Goal: Task Accomplishment & Management: Complete application form

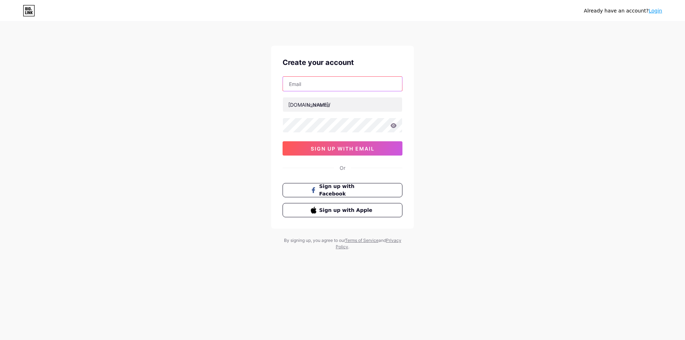
click at [321, 88] on input "text" at bounding box center [342, 84] width 119 height 14
type input "[EMAIL_ADDRESS][DOMAIN_NAME]"
click at [330, 101] on input "text" at bounding box center [342, 104] width 119 height 14
type input "bakkahtransport"
click at [498, 152] on div "Already have an account? Login Create your account [EMAIL_ADDRESS][DOMAIN_NAME]…" at bounding box center [342, 136] width 685 height 273
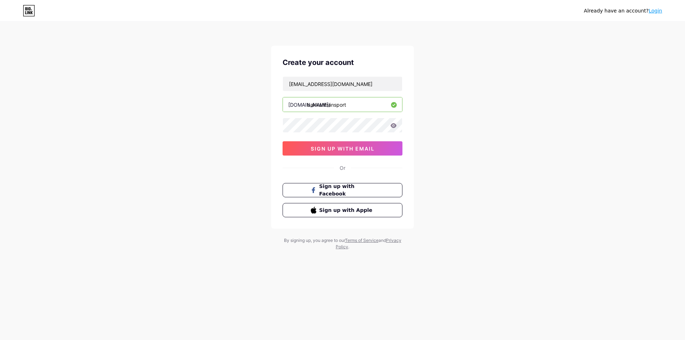
click at [458, 156] on div "Already have an account? Login Create your account [EMAIL_ADDRESS][DOMAIN_NAME]…" at bounding box center [342, 136] width 685 height 273
click at [360, 149] on span "sign up with email" at bounding box center [343, 149] width 64 height 6
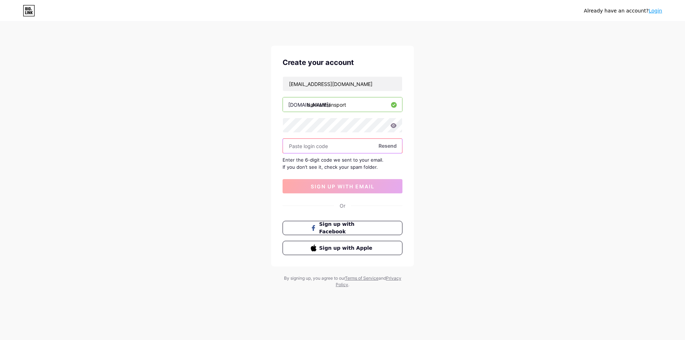
paste input "993381"
type input "993381"
click at [353, 184] on span "sign up with email" at bounding box center [343, 186] width 64 height 6
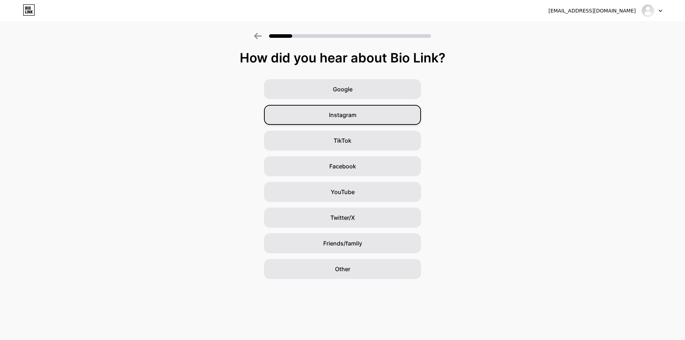
click at [387, 116] on div "Instagram" at bounding box center [342, 115] width 157 height 20
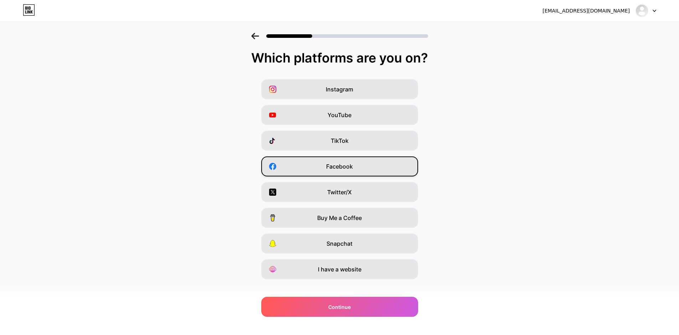
click at [356, 170] on div "Facebook" at bounding box center [339, 166] width 157 height 20
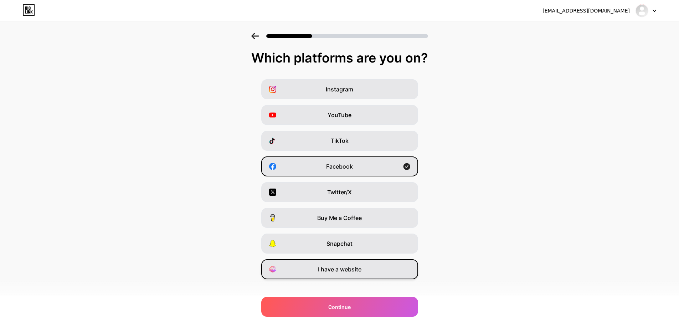
click at [328, 265] on span "I have a website" at bounding box center [340, 269] width 44 height 9
click at [404, 165] on div "Facebook" at bounding box center [339, 166] width 157 height 20
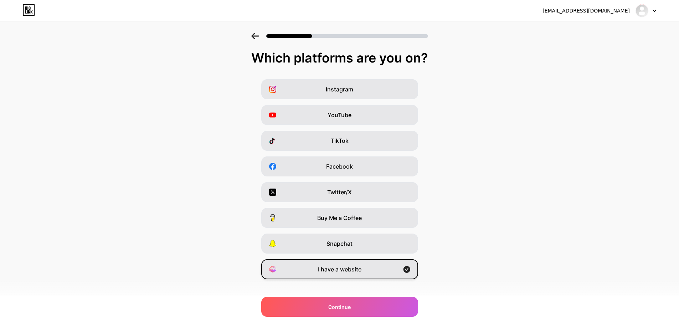
click at [366, 272] on div "I have a website" at bounding box center [339, 269] width 157 height 20
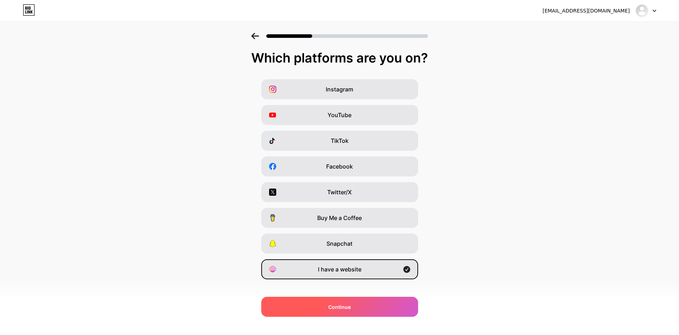
click at [374, 302] on div "Continue" at bounding box center [339, 306] width 157 height 20
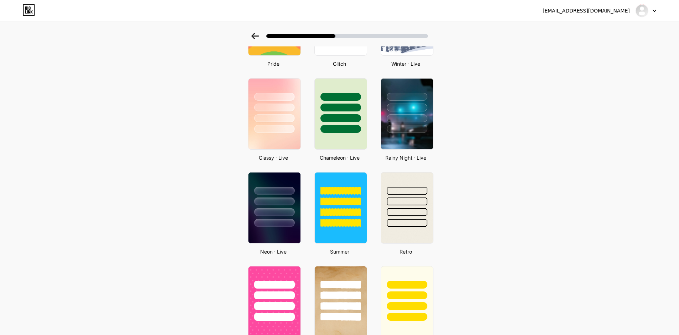
scroll to position [178, 0]
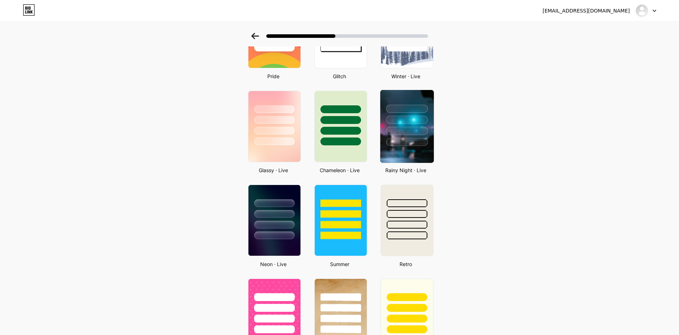
click at [405, 139] on div at bounding box center [407, 142] width 42 height 8
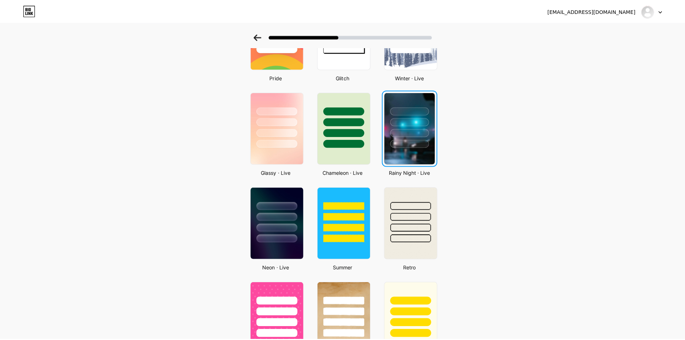
scroll to position [0, 0]
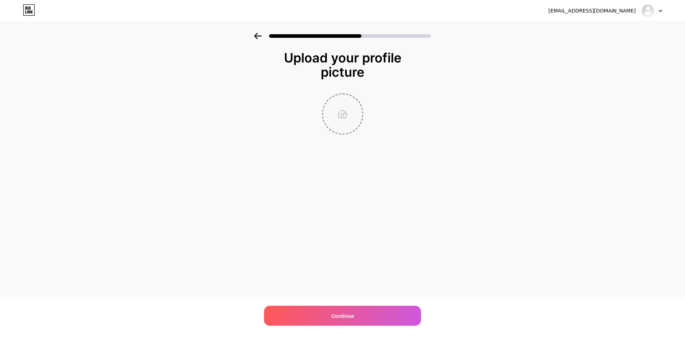
click at [339, 114] on input "file" at bounding box center [343, 114] width 40 height 40
type input "C:\fakepath\Bakkah Transport Logo.jpg"
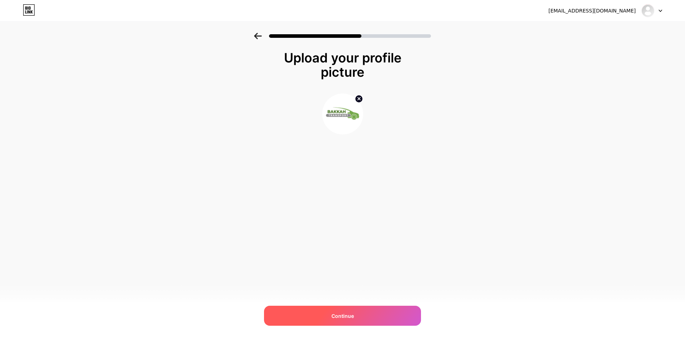
click at [383, 322] on div "Continue" at bounding box center [342, 316] width 157 height 20
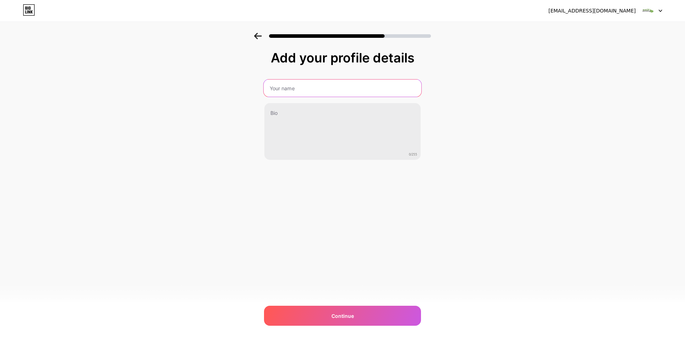
click at [322, 92] on input "text" at bounding box center [343, 88] width 158 height 17
type input "Bakkah Transport"
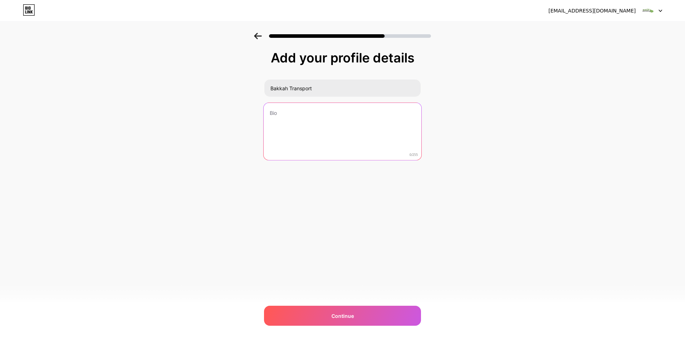
click at [316, 124] on textarea at bounding box center [343, 132] width 158 height 58
paste textarea "Bakkah Transport is a trusted travel and transportation provider dedicated to s…"
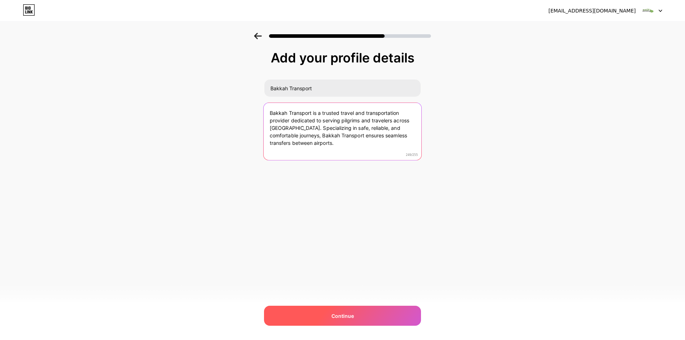
type textarea "Bakkah Transport is a trusted travel and transportation provider dedicated to s…"
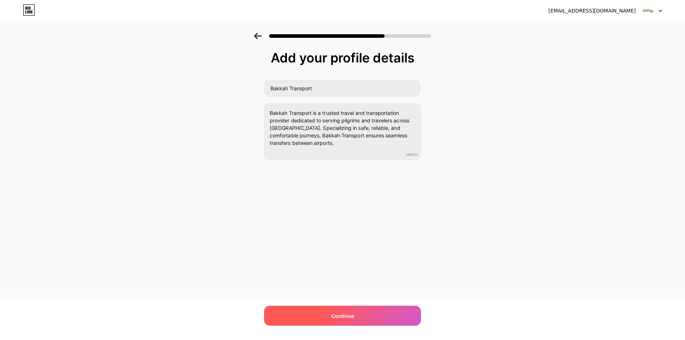
click at [378, 313] on div "Continue" at bounding box center [342, 316] width 157 height 20
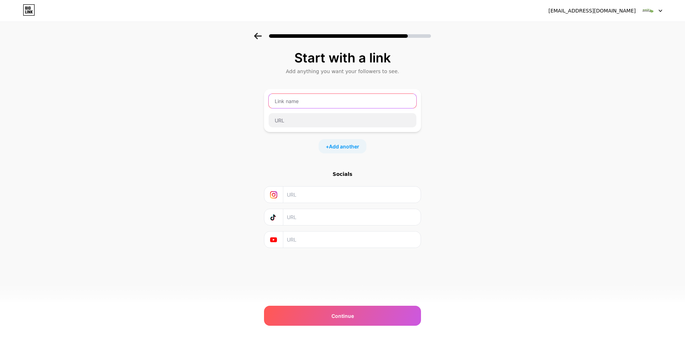
click at [316, 101] on input "text" at bounding box center [343, 101] width 148 height 14
click at [301, 104] on input "text" at bounding box center [343, 101] width 148 height 14
click at [297, 241] on input "text" at bounding box center [351, 239] width 129 height 16
click at [308, 210] on input "text" at bounding box center [351, 217] width 129 height 16
click at [310, 191] on input "text" at bounding box center [351, 195] width 129 height 16
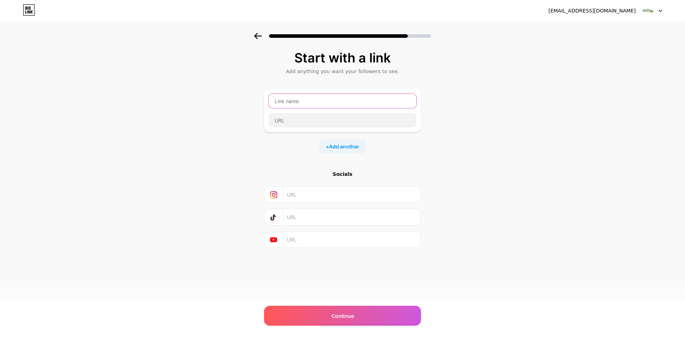
click at [310, 103] on input "text" at bounding box center [343, 101] width 148 height 14
type input "Bakkah Transport"
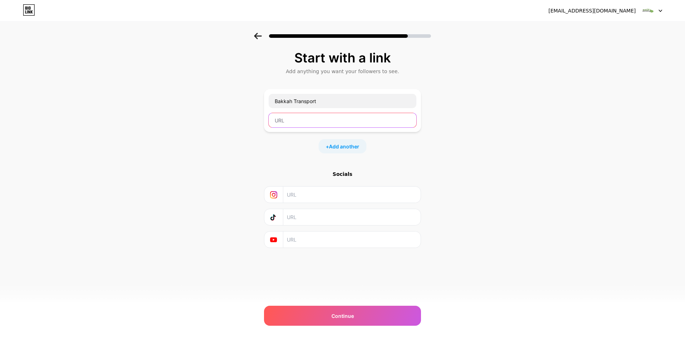
click at [312, 118] on input "text" at bounding box center [343, 120] width 148 height 14
paste input "https://bakkahtransport.com/"
type input "https://bakkahtransport.com/"
click at [424, 169] on div "Start with a link Add anything you want your followers to see. Bakkah Transport…" at bounding box center [342, 158] width 685 height 251
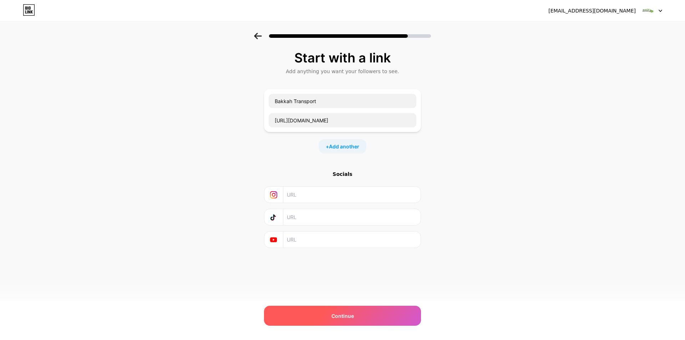
click at [333, 314] on span "Continue" at bounding box center [342, 315] width 22 height 7
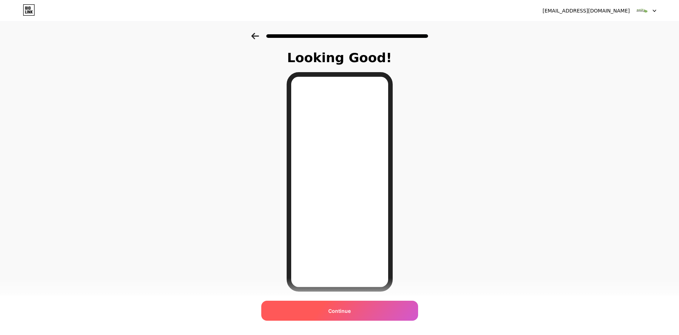
click at [350, 315] on div "Continue" at bounding box center [339, 310] width 157 height 20
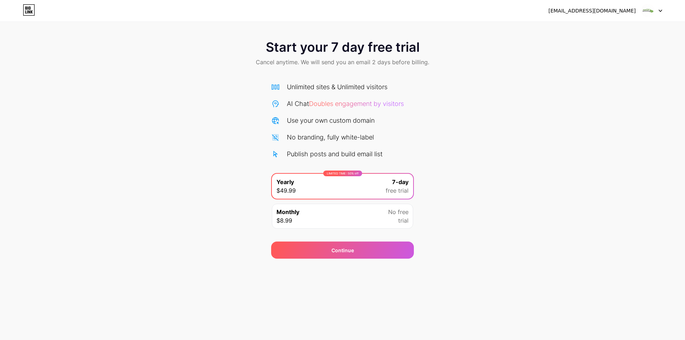
click at [495, 236] on div "Start your 7 day free trial Cancel anytime. We will send you an email 2 days be…" at bounding box center [342, 146] width 685 height 226
click at [665, 13] on div "bakkahtransport1@gmail.com Logout" at bounding box center [342, 10] width 685 height 13
click at [654, 7] on img at bounding box center [648, 11] width 14 height 14
click at [606, 11] on div "[EMAIL_ADDRESS][DOMAIN_NAME]" at bounding box center [591, 10] width 87 height 7
click at [393, 82] on div "Unlimited sites & Unlimited visitors" at bounding box center [342, 87] width 143 height 10
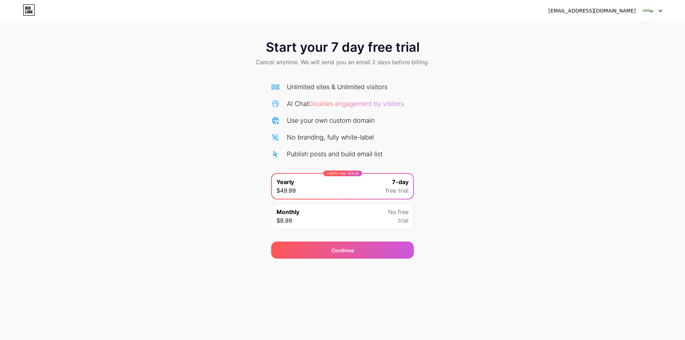
click at [379, 260] on div "bakkahtransport1@gmail.com Logout Link Copied Start your 7 day free trial Cance…" at bounding box center [342, 170] width 685 height 340
click at [359, 252] on div "Continue" at bounding box center [342, 249] width 143 height 17
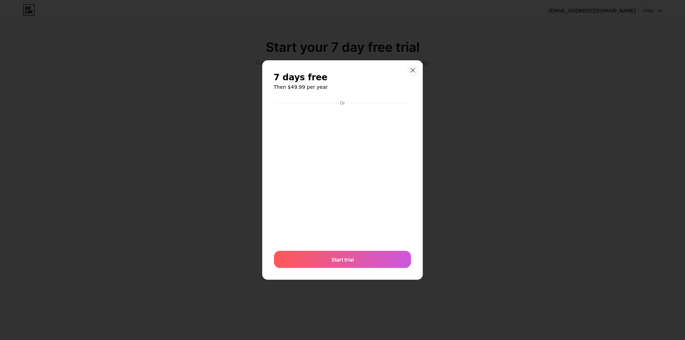
click at [411, 70] on icon at bounding box center [413, 70] width 6 height 6
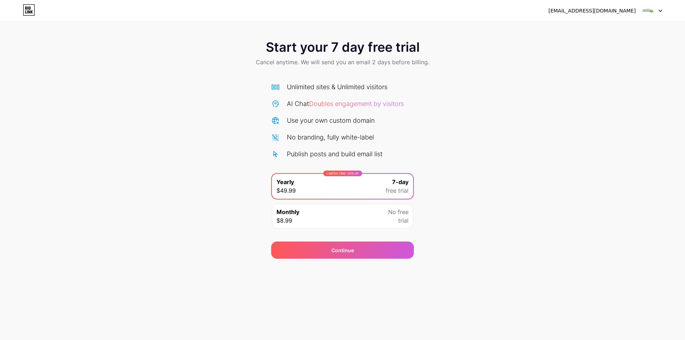
click at [26, 9] on icon at bounding box center [26, 7] width 2 height 3
click at [336, 40] on span "Start your 7 day free trial" at bounding box center [343, 47] width 154 height 14
click at [344, 99] on div "AI Chat Doubles engagement by visitors" at bounding box center [345, 104] width 117 height 10
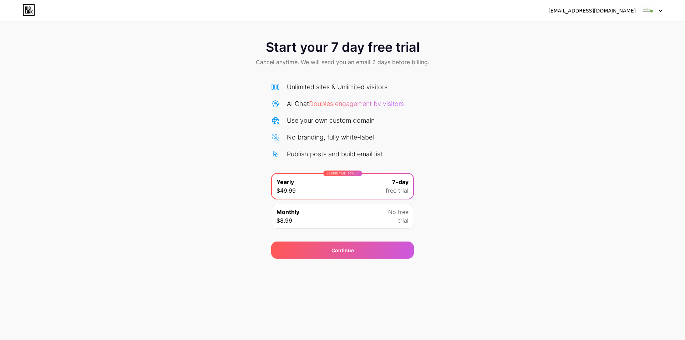
click at [347, 107] on span "Doubles engagement by visitors" at bounding box center [356, 103] width 95 height 7
click at [354, 141] on div "No branding, fully white-label" at bounding box center [330, 137] width 87 height 10
click at [349, 178] on div "LIMITED TIME : 50% off Yearly $49.99 7-day free trial" at bounding box center [342, 186] width 141 height 25
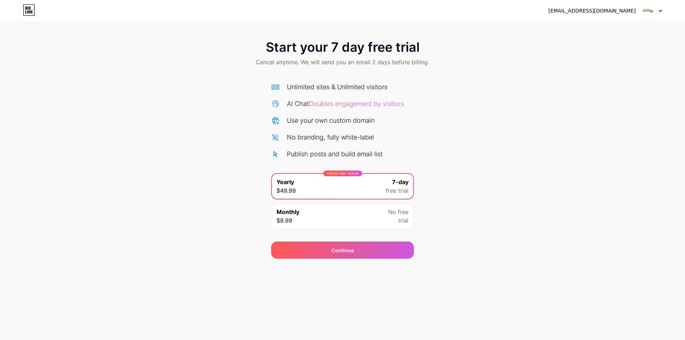
click at [389, 215] on span "No free" at bounding box center [398, 212] width 20 height 9
click at [389, 177] on div "LIMITED TIME : 50% off Yearly $49.99 7-day free trial" at bounding box center [342, 186] width 141 height 25
click at [393, 215] on span "No free" at bounding box center [398, 212] width 20 height 9
click at [388, 175] on div "LIMITED TIME : 50% off Yearly $49.99 7-day free trial" at bounding box center [342, 186] width 141 height 25
click at [388, 212] on span "No free" at bounding box center [398, 212] width 20 height 9
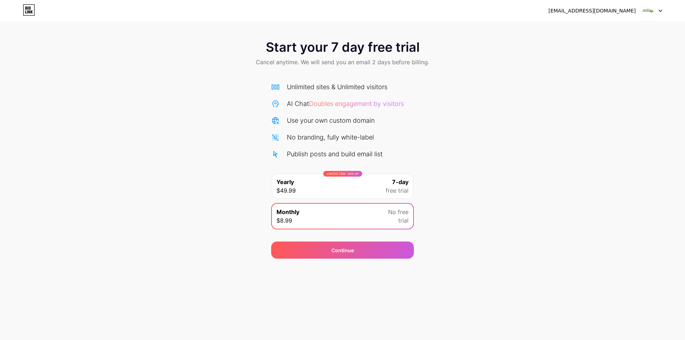
click at [383, 175] on div "LIMITED TIME : 50% off Yearly $49.99 7-day free trial" at bounding box center [342, 186] width 141 height 25
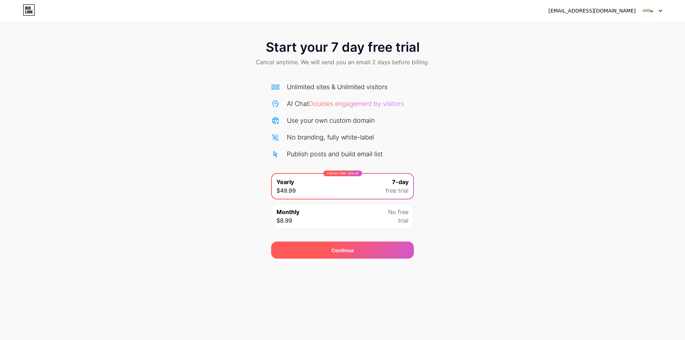
drag, startPoint x: 383, startPoint y: 257, endPoint x: 413, endPoint y: 256, distance: 30.3
click at [383, 257] on div "Continue" at bounding box center [342, 249] width 143 height 17
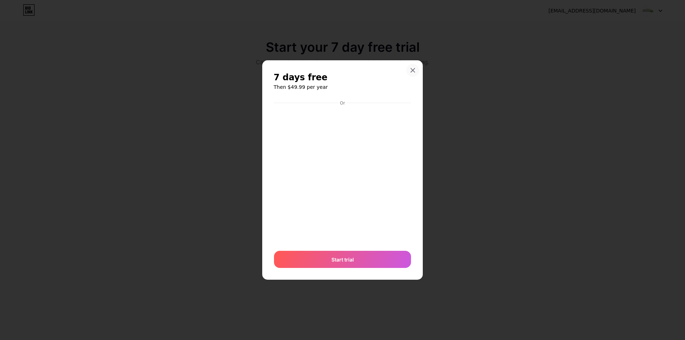
click at [415, 70] on icon at bounding box center [413, 70] width 6 height 6
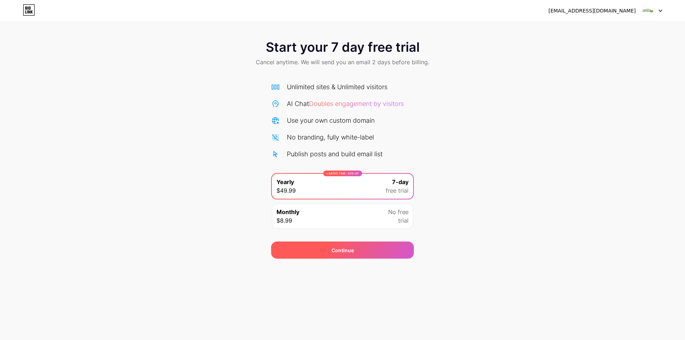
click at [366, 243] on div "Continue" at bounding box center [342, 249] width 143 height 17
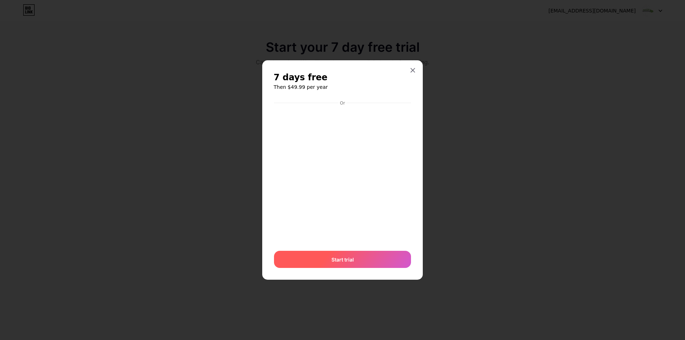
click at [354, 254] on div "Start trial" at bounding box center [342, 259] width 137 height 17
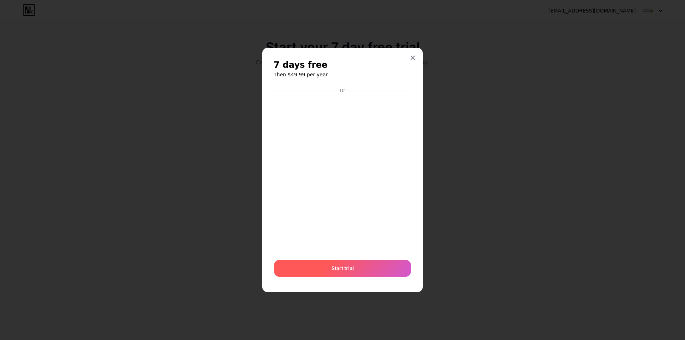
click at [354, 254] on div "Or Start trial" at bounding box center [343, 182] width 138 height 195
click at [347, 259] on div "Or Start trial" at bounding box center [343, 182] width 138 height 195
click at [347, 260] on div "Start trial" at bounding box center [342, 268] width 137 height 17
click at [356, 260] on div "Start trial" at bounding box center [342, 268] width 137 height 17
click at [354, 264] on div "Start trial" at bounding box center [342, 268] width 137 height 17
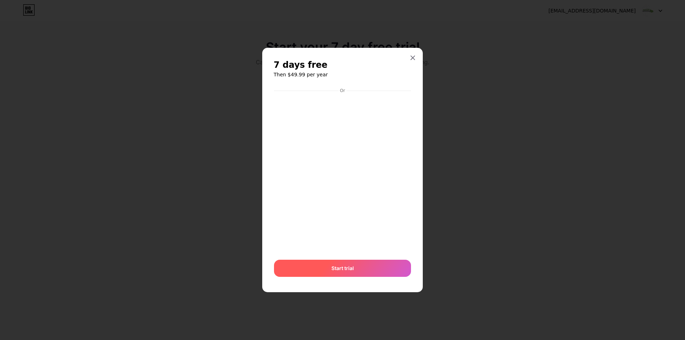
click at [360, 264] on div "Start trial" at bounding box center [342, 268] width 137 height 17
click at [361, 266] on div "Start trial" at bounding box center [342, 268] width 137 height 17
click at [362, 269] on div "Start trial" at bounding box center [342, 268] width 137 height 17
click at [363, 269] on div "Start trial" at bounding box center [342, 268] width 137 height 17
click at [368, 271] on div "Start trial" at bounding box center [342, 268] width 137 height 17
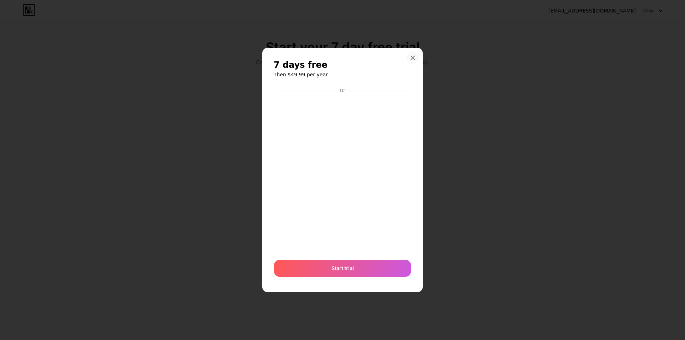
click at [417, 54] on div at bounding box center [412, 57] width 13 height 13
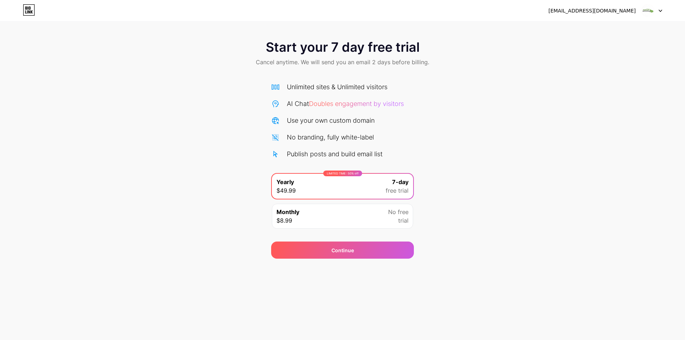
click at [30, 12] on icon at bounding box center [29, 9] width 12 height 11
click at [631, 12] on div "[EMAIL_ADDRESS][DOMAIN_NAME]" at bounding box center [591, 10] width 87 height 7
click at [667, 14] on div "[EMAIL_ADDRESS][DOMAIN_NAME] Logout" at bounding box center [342, 10] width 685 height 13
click at [657, 9] on div at bounding box center [651, 10] width 21 height 13
click at [611, 30] on li "Logout" at bounding box center [617, 29] width 88 height 19
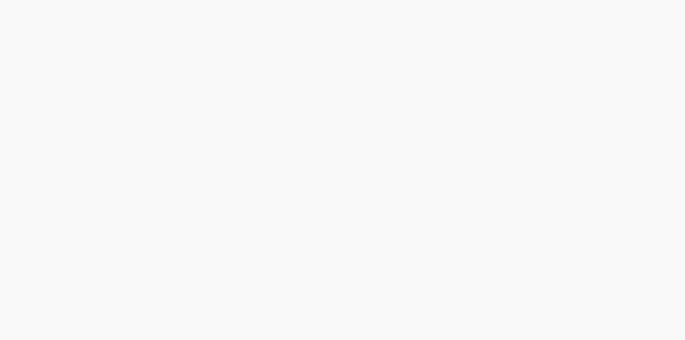
click at [574, 24] on div "Start your 7 day free trial Cancel anytime. We will send you an email 2 days be…" at bounding box center [342, 170] width 685 height 340
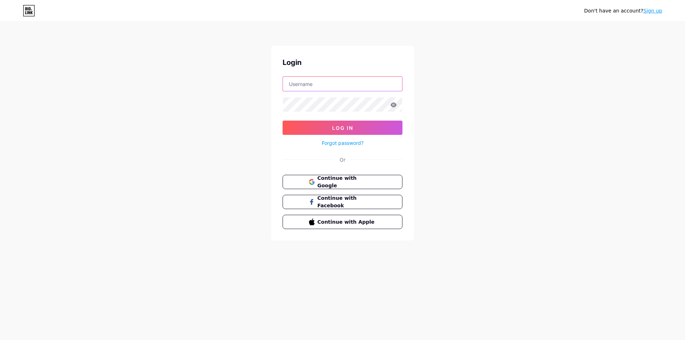
type input "[EMAIL_ADDRESS][DOMAIN_NAME]"
click at [337, 125] on span "Log In" at bounding box center [342, 128] width 21 height 6
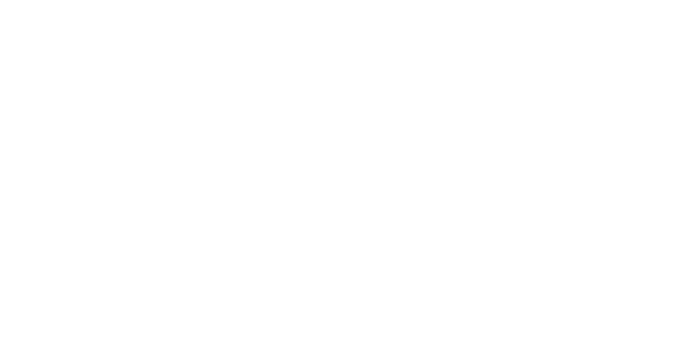
click at [283, 0] on html at bounding box center [342, 0] width 685 height 0
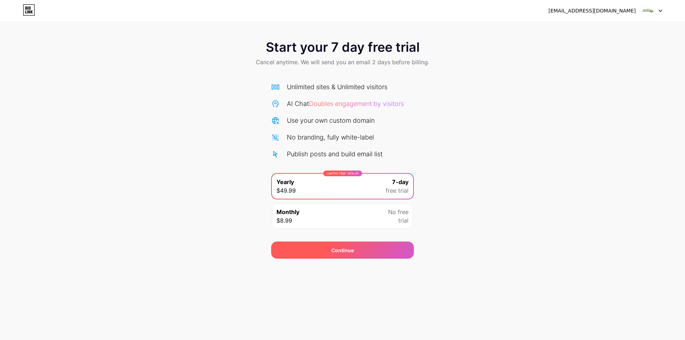
click at [376, 248] on div "Continue" at bounding box center [342, 249] width 143 height 17
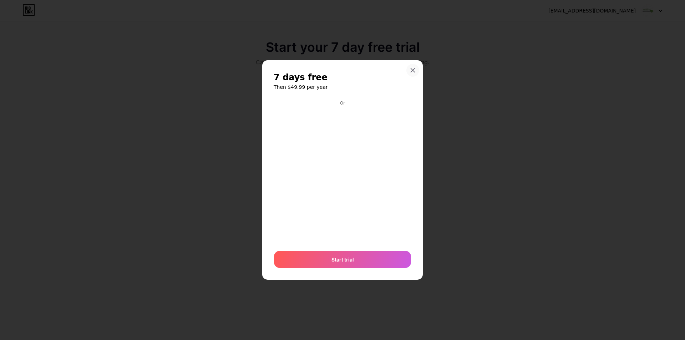
click at [418, 71] on div at bounding box center [412, 70] width 13 height 13
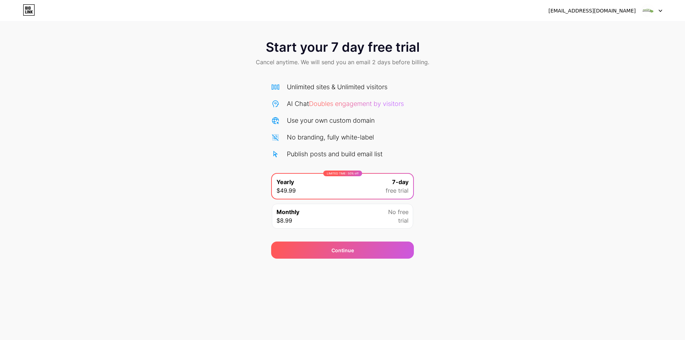
click at [381, 187] on div "LIMITED TIME : 50% off Yearly $49.99 7-day free trial" at bounding box center [342, 186] width 141 height 25
click at [482, 200] on div "Start your 7 day free trial Cancel anytime. We will send you an email 2 days be…" at bounding box center [342, 146] width 685 height 226
click at [343, 220] on div "Monthly $8.99 No free trial" at bounding box center [342, 216] width 141 height 25
click at [354, 182] on div "LIMITED TIME : 50% off Yearly $49.99 7-day free trial" at bounding box center [342, 186] width 141 height 25
click at [365, 224] on div "Monthly $8.99 No free trial" at bounding box center [342, 216] width 141 height 25
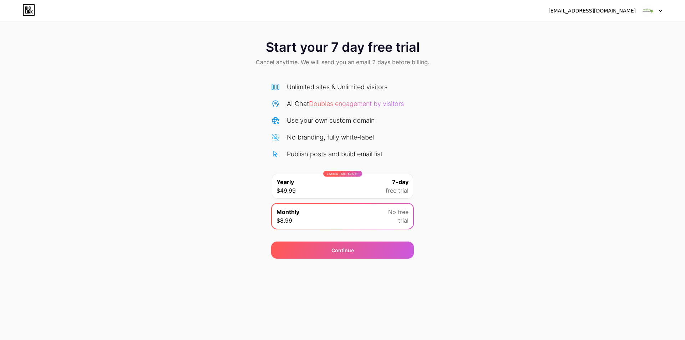
click at [362, 240] on div "Continue" at bounding box center [342, 246] width 143 height 26
click at [366, 252] on div "Continue" at bounding box center [342, 249] width 143 height 17
click at [481, 239] on div "Start your 7 day free trial Cancel anytime. We will send you an email 2 days be…" at bounding box center [342, 146] width 685 height 226
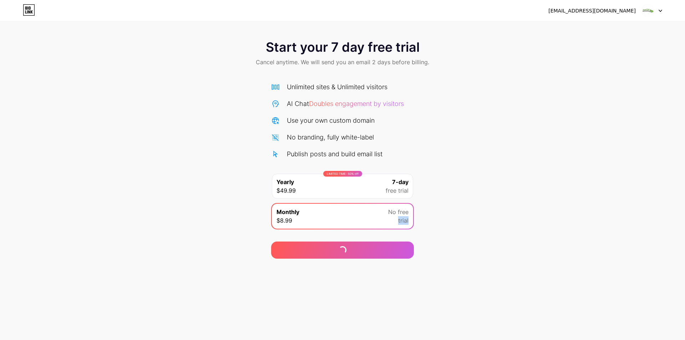
click at [0, 0] on div at bounding box center [0, 0] width 0 height 0
click at [479, 236] on div "Start your 7 day free trial Cancel anytime. We will send you an email 2 days be…" at bounding box center [342, 146] width 685 height 226
click at [380, 249] on div "Continue" at bounding box center [342, 249] width 143 height 17
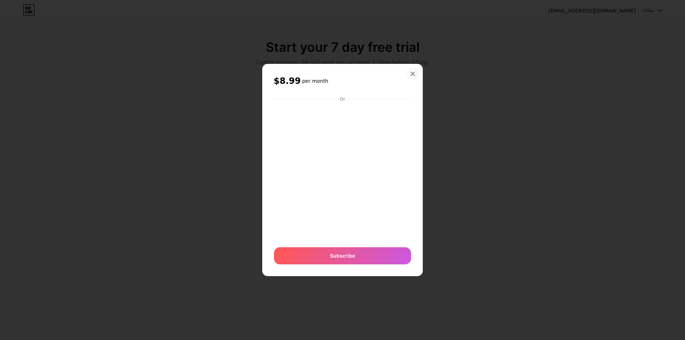
click at [412, 72] on icon at bounding box center [413, 74] width 6 height 6
